Goal: Information Seeking & Learning: Learn about a topic

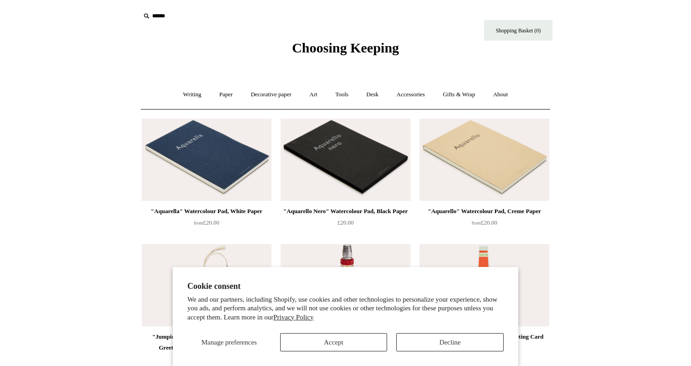
click at [356, 344] on button "Accept" at bounding box center [333, 342] width 107 height 18
click at [327, 338] on button "Accept" at bounding box center [333, 342] width 107 height 18
click at [463, 91] on link "Gifts & Wrap +" at bounding box center [458, 95] width 49 height 24
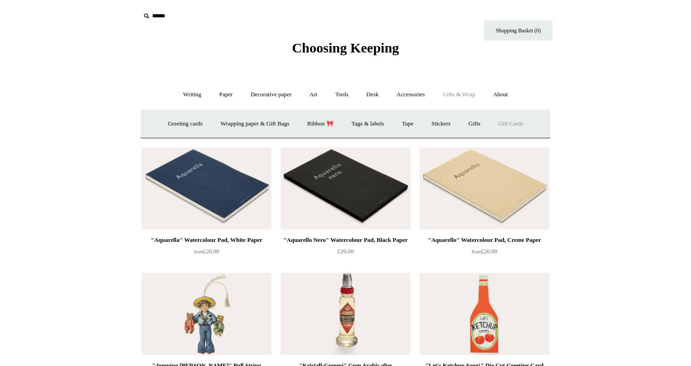
click at [517, 121] on link "Gift Cards" at bounding box center [511, 124] width 42 height 24
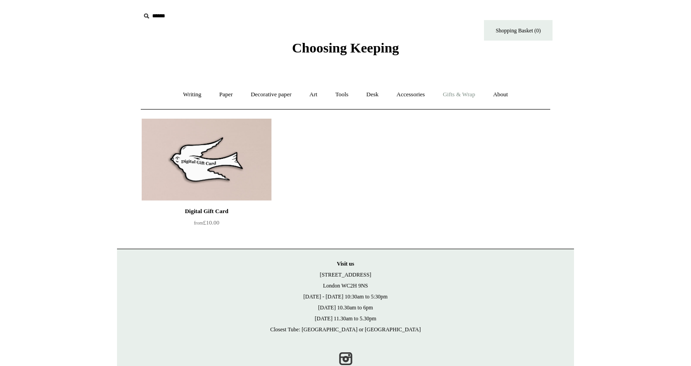
click at [458, 100] on link "Gifts & Wrap +" at bounding box center [458, 95] width 49 height 24
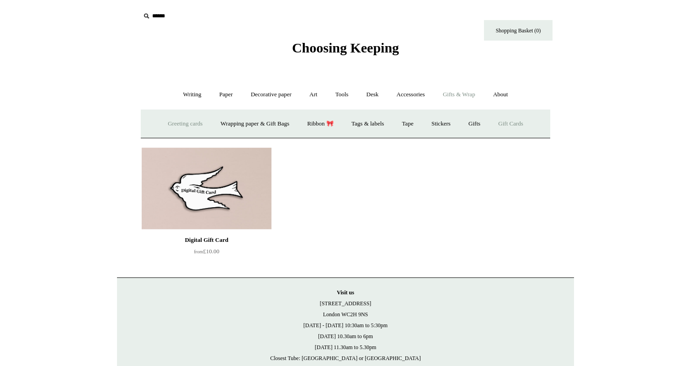
click at [169, 127] on link "Greeting cards +" at bounding box center [184, 124] width 51 height 24
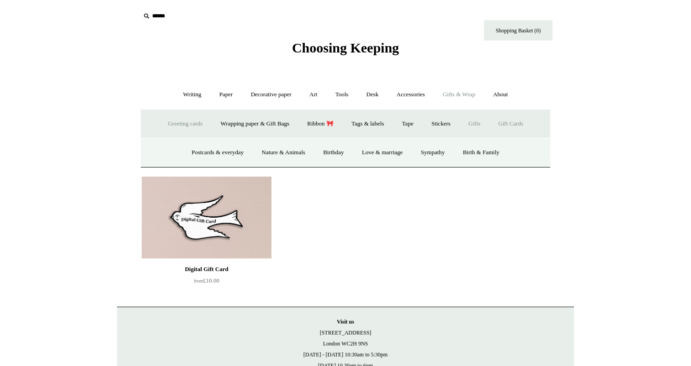
click at [476, 127] on link "Gifts +" at bounding box center [474, 124] width 28 height 24
click at [168, 119] on link "Greeting cards +" at bounding box center [184, 124] width 51 height 24
click at [213, 150] on link "Postcards & everyday" at bounding box center [217, 153] width 69 height 24
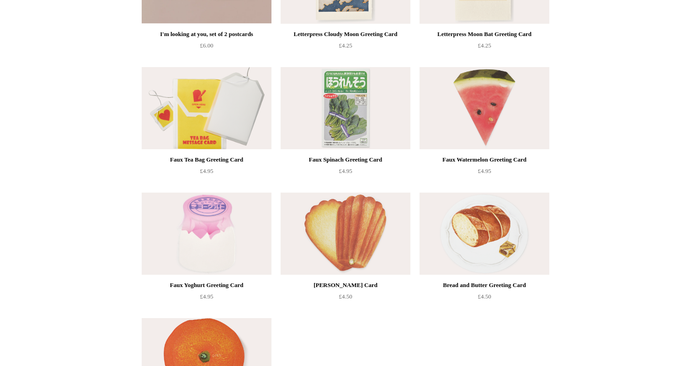
scroll to position [947, 0]
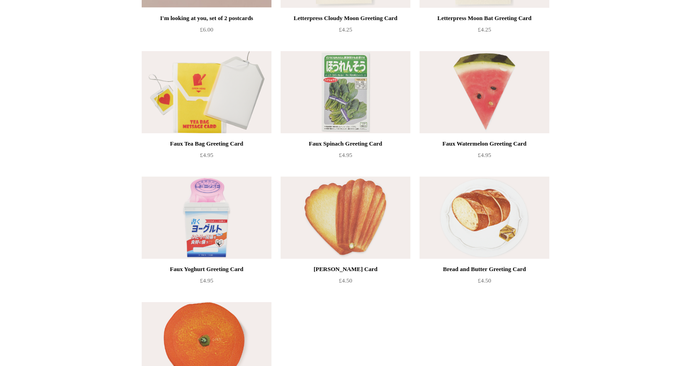
click at [226, 230] on img at bounding box center [207, 218] width 130 height 82
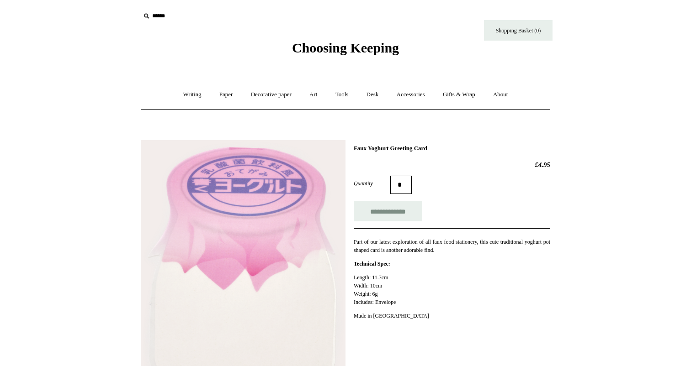
scroll to position [151, 0]
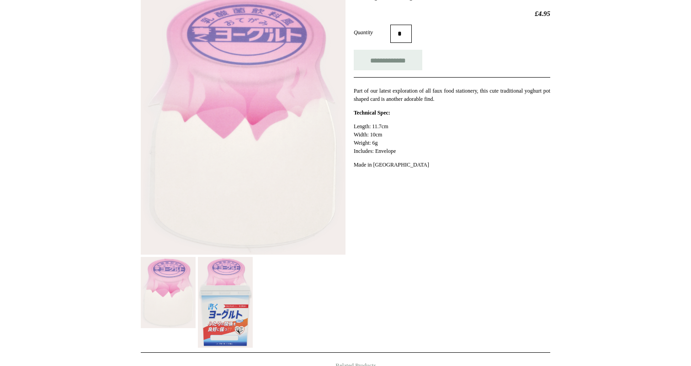
click at [226, 305] on img at bounding box center [225, 302] width 55 height 91
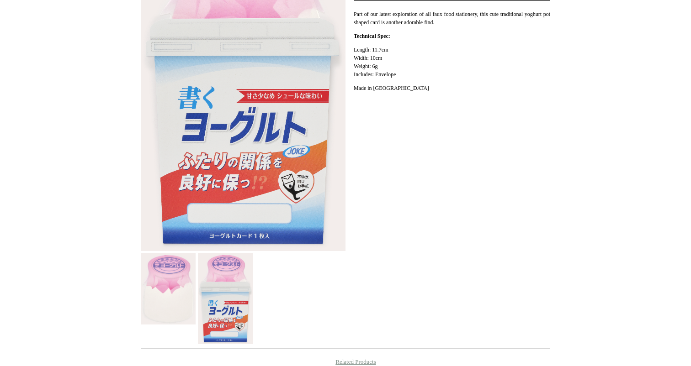
scroll to position [244, 0]
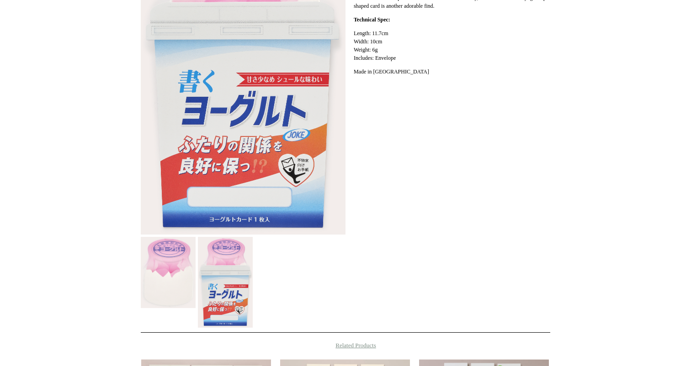
click at [179, 270] on img at bounding box center [168, 272] width 55 height 71
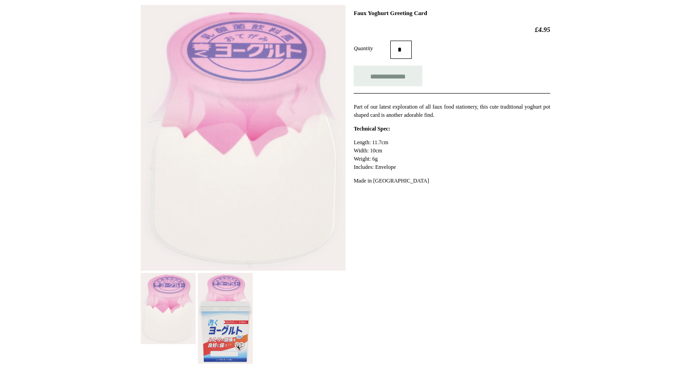
scroll to position [158, 0]
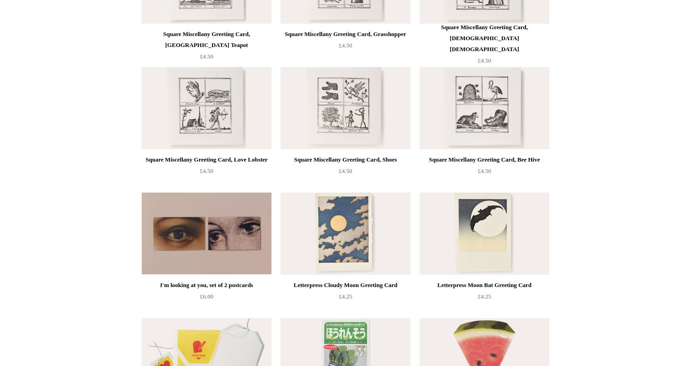
scroll to position [848, 0]
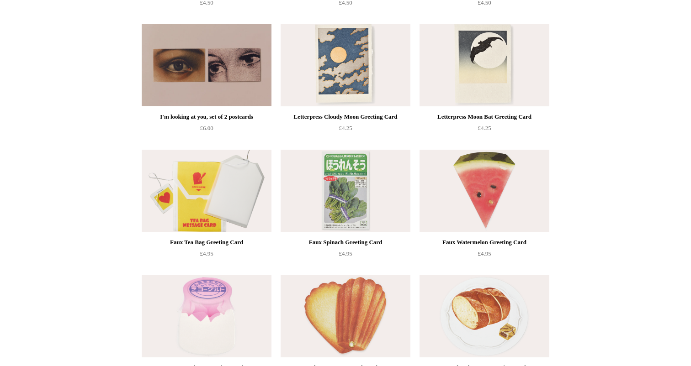
click at [220, 227] on img at bounding box center [207, 191] width 130 height 82
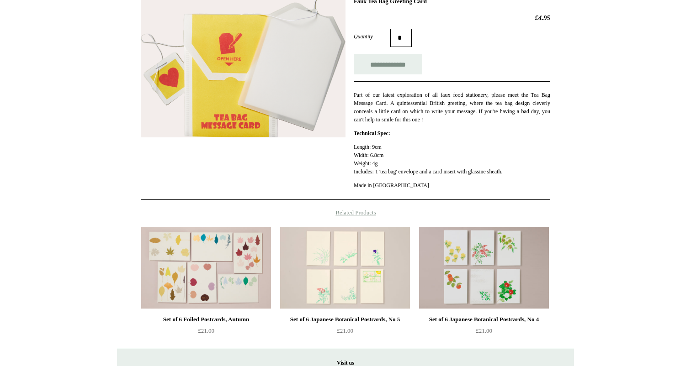
scroll to position [143, 0]
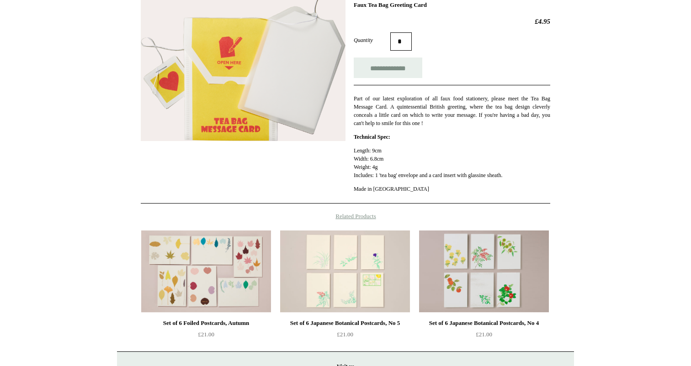
click at [266, 121] on img at bounding box center [243, 69] width 205 height 144
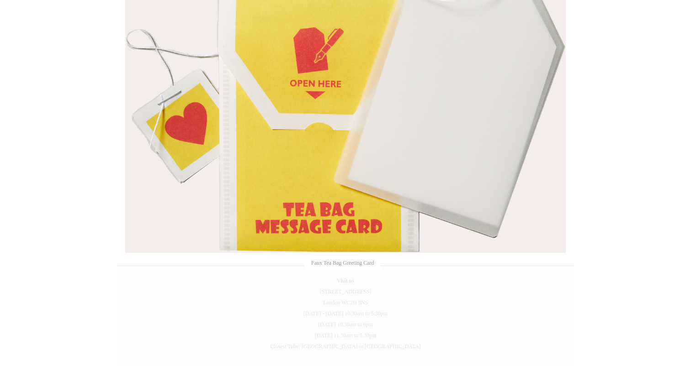
click at [296, 236] on img at bounding box center [345, 97] width 439 height 311
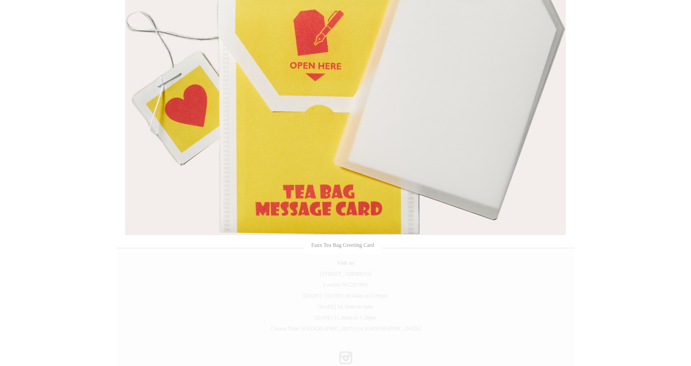
scroll to position [259, 0]
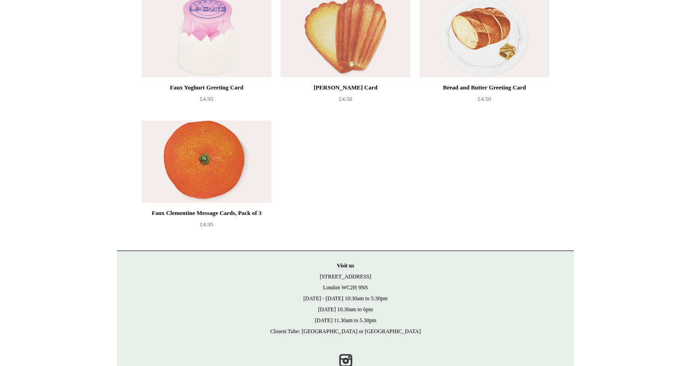
scroll to position [1116, 0]
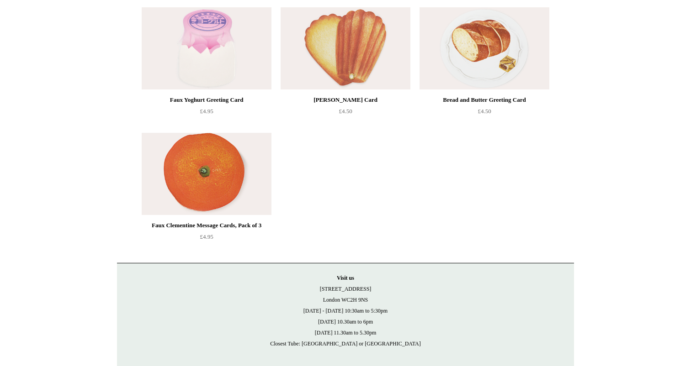
click at [201, 194] on img at bounding box center [207, 174] width 130 height 82
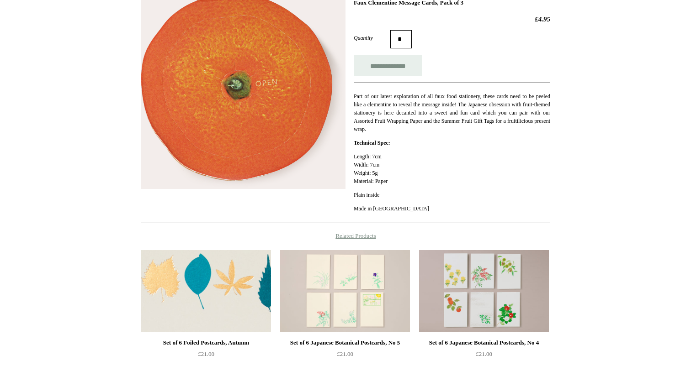
scroll to position [145, 0]
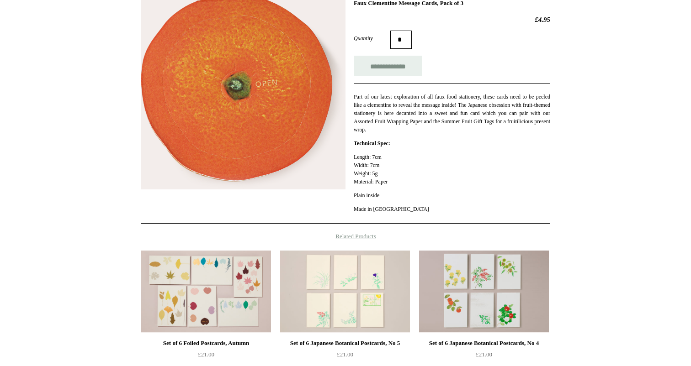
click at [265, 119] on img at bounding box center [243, 92] width 205 height 195
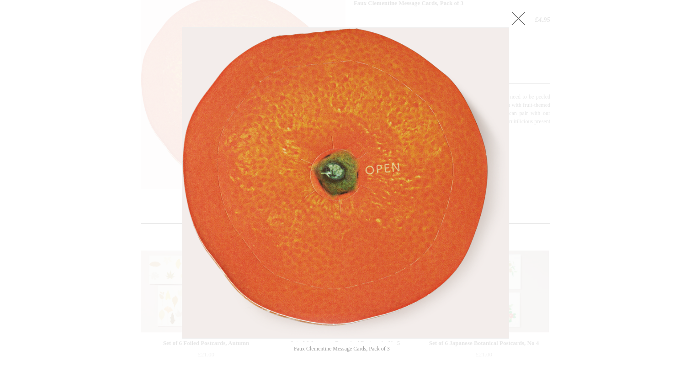
click at [586, 147] on div at bounding box center [345, 185] width 691 height 660
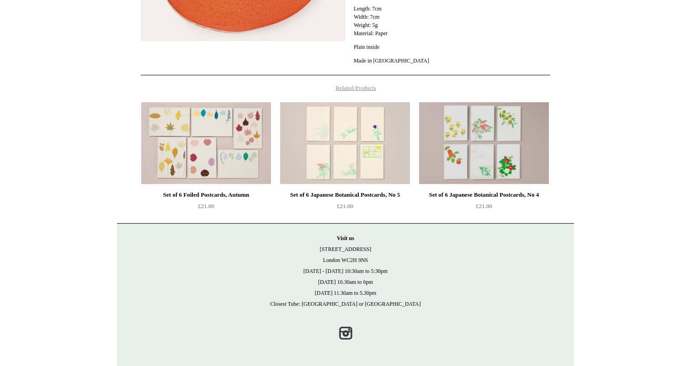
scroll to position [293, 0]
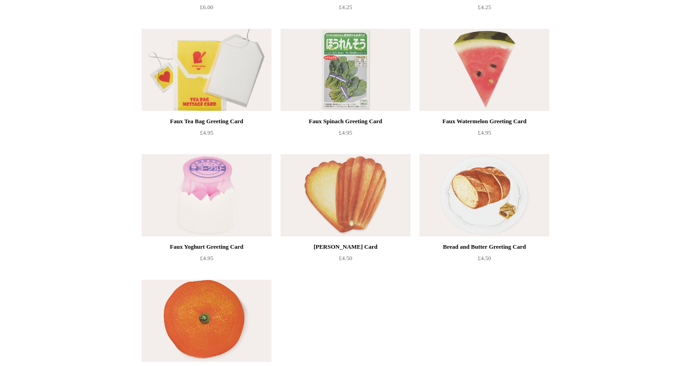
scroll to position [957, 0]
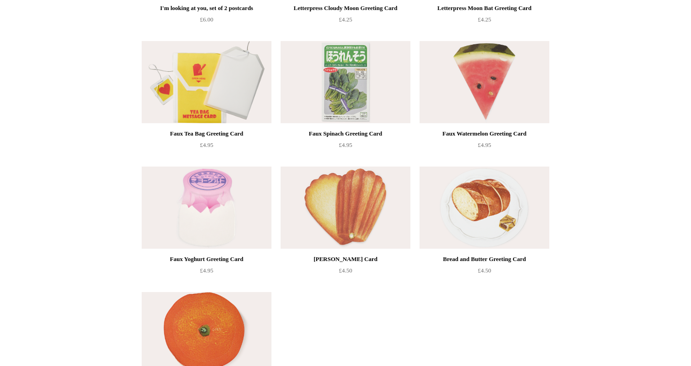
click at [341, 102] on img at bounding box center [345, 82] width 130 height 82
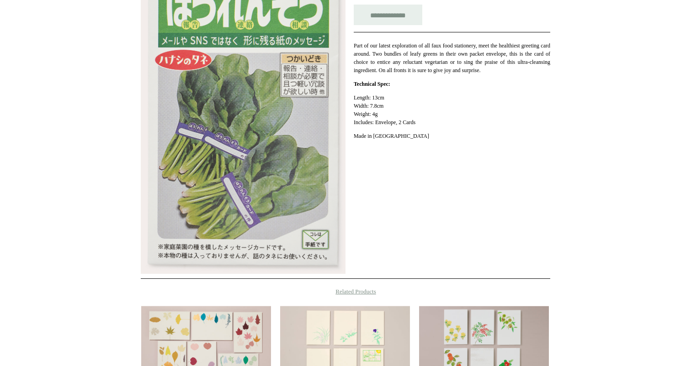
scroll to position [128, 0]
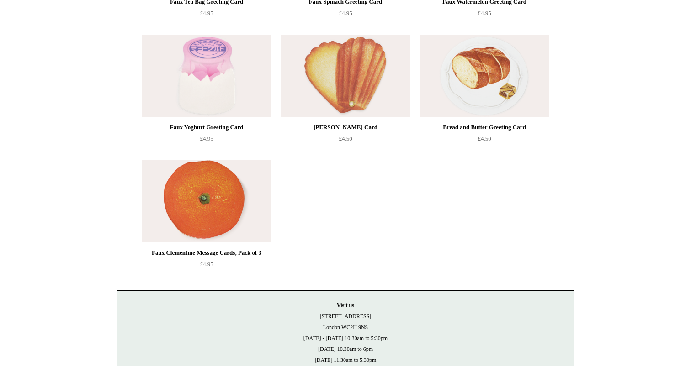
scroll to position [1080, 0]
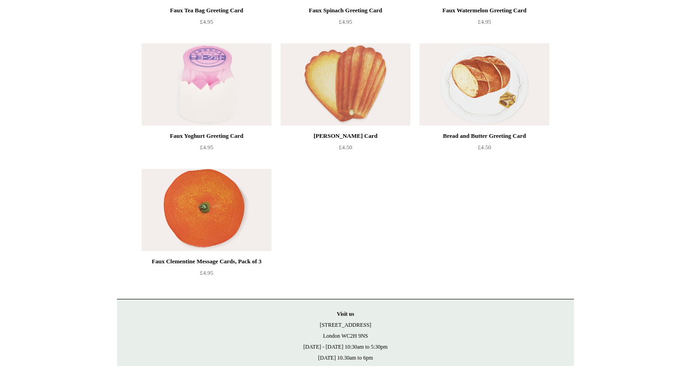
click at [470, 62] on img at bounding box center [484, 84] width 130 height 82
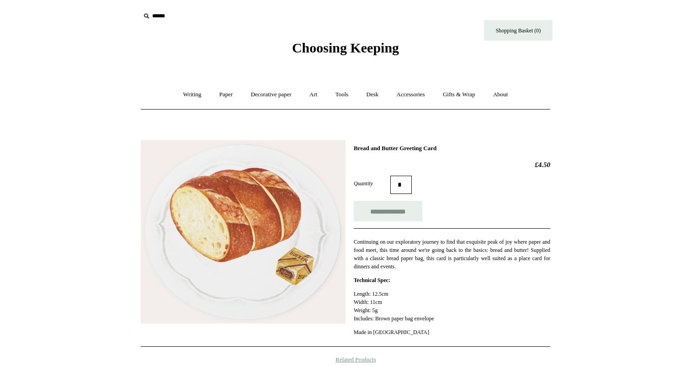
click at [247, 197] on img at bounding box center [243, 232] width 205 height 184
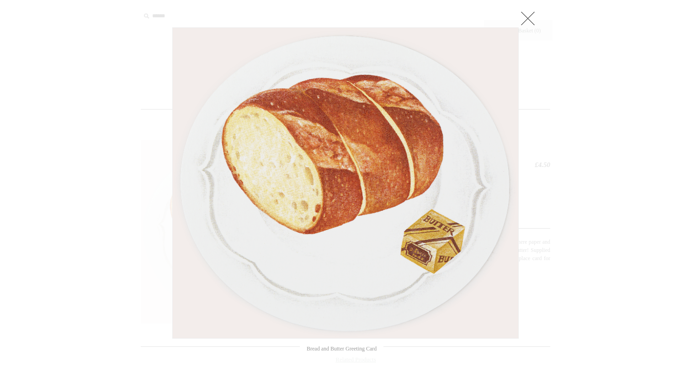
click at [14, 127] on div at bounding box center [345, 319] width 691 height 638
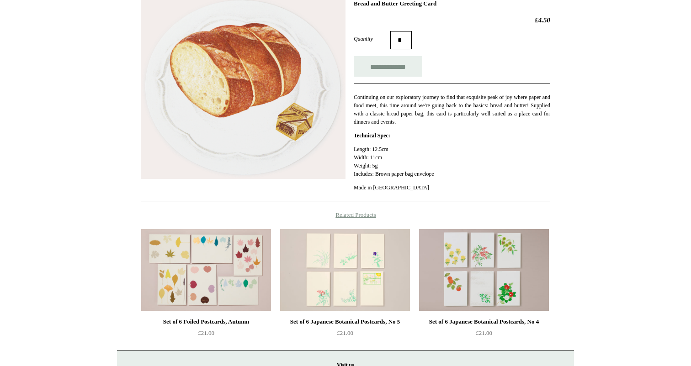
scroll to position [169, 0]
